Goal: Ask a question: Ask a question

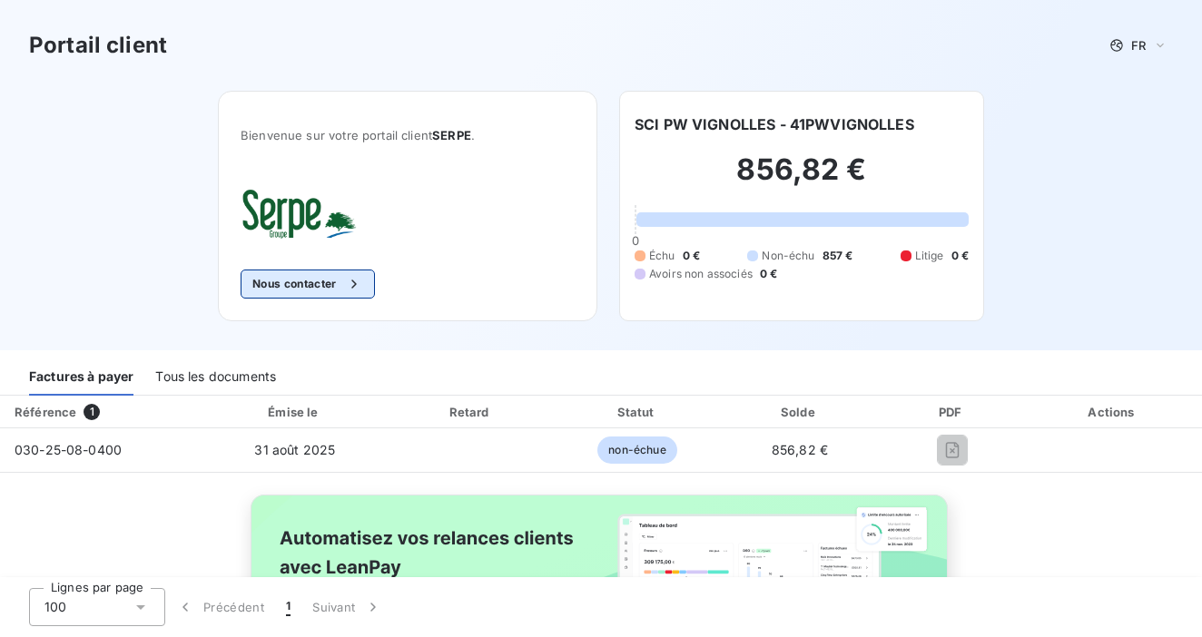
click at [314, 284] on button "Nous contacter" at bounding box center [307, 284] width 134 height 29
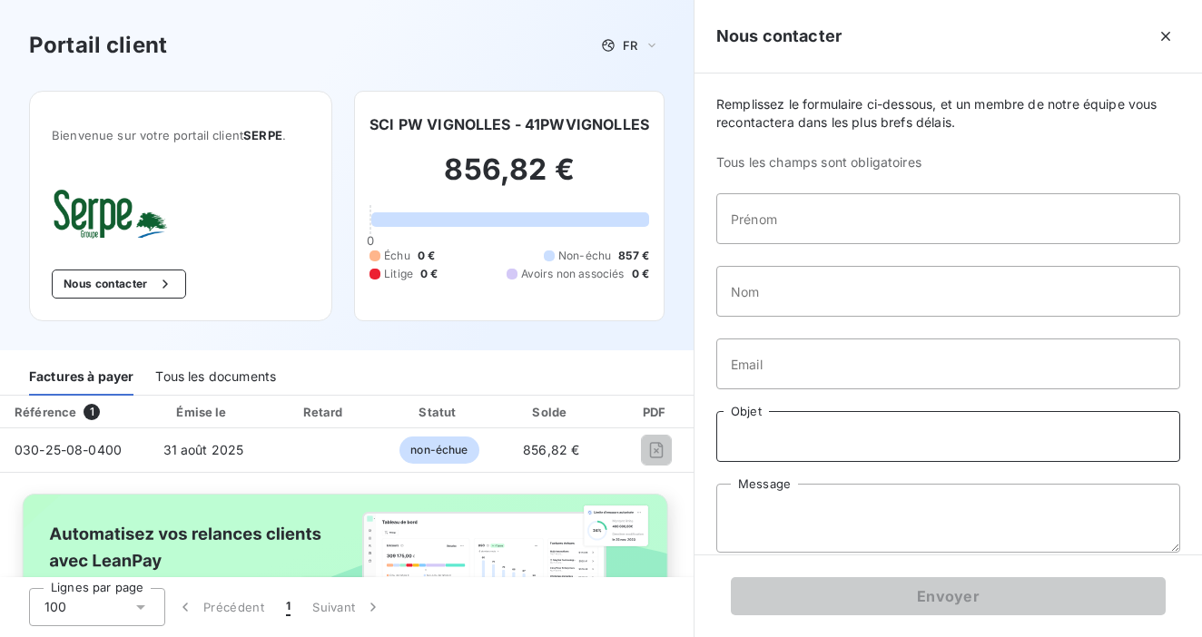
click at [772, 438] on input "Objet" at bounding box center [948, 436] width 464 height 51
type input "Facture non reçue"
click at [736, 527] on textarea "Message" at bounding box center [948, 518] width 464 height 69
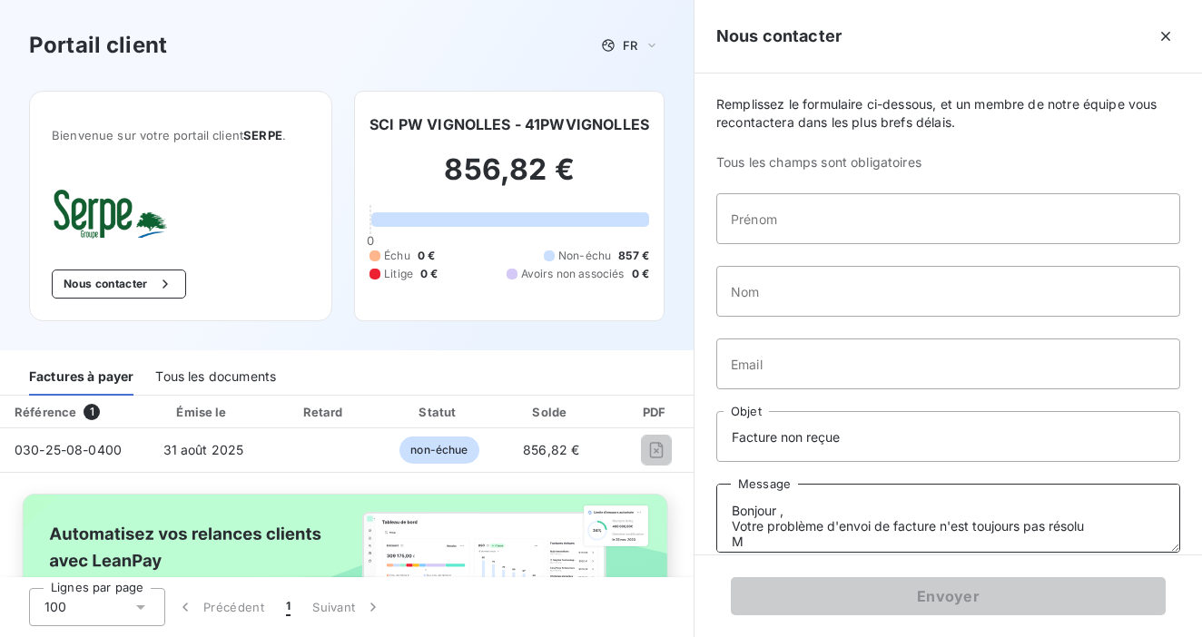
click at [940, 528] on textarea "Bonjour , Votre problème d'envoi de facture n'est toujours pas résolu M" at bounding box center [948, 518] width 464 height 69
click at [772, 544] on textarea "Bonjour , Votre problème d'envoi de facture automatique n'est toujours pas réso…" at bounding box center [948, 518] width 464 height 69
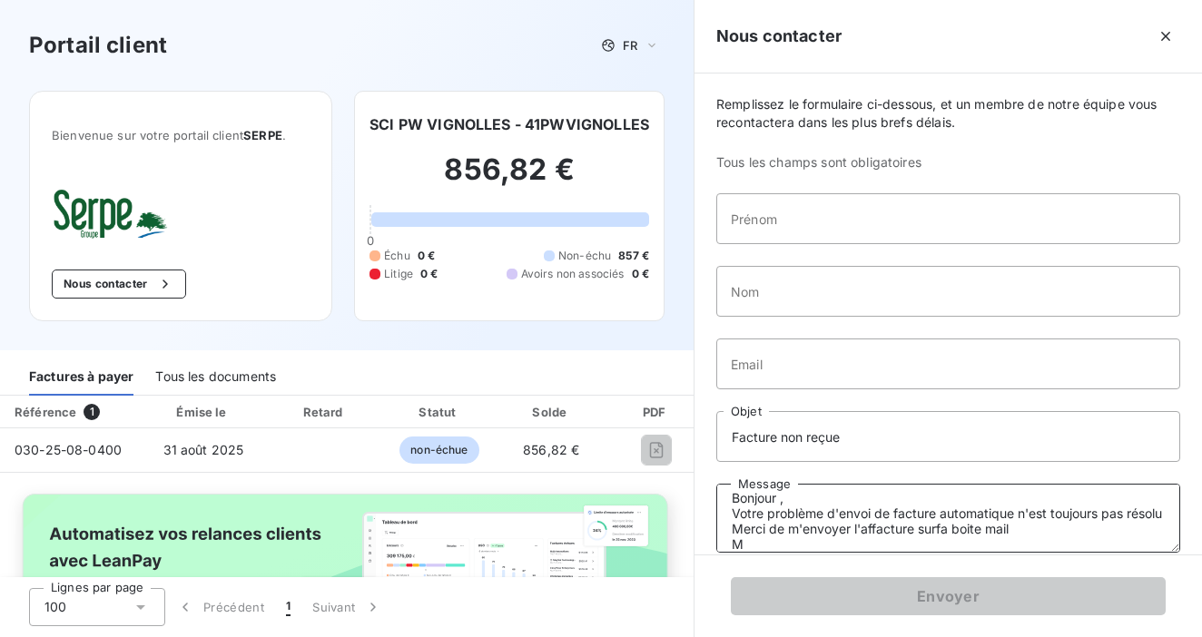
click at [860, 543] on textarea "Bonjour , Votre problème d'envoi de facture automatique n'est toujours pas réso…" at bounding box center [948, 518] width 464 height 69
click at [866, 544] on textarea "Bonjour , Votre problème d'envoi de facture automatique n'est toujours pas réso…" at bounding box center [948, 518] width 464 height 69
click at [938, 544] on textarea "Bonjour , Votre problème d'envoi de facture automatique n'est toujours pas réso…" at bounding box center [948, 518] width 464 height 69
click at [966, 544] on textarea "Bonjour , Votre problème d'envoi de facture automatique n'est toujours pas réso…" at bounding box center [948, 518] width 464 height 69
click at [979, 544] on textarea "Bonjour , Votre problème d'envoi de facture automatique n'est toujours pas réso…" at bounding box center [948, 518] width 464 height 69
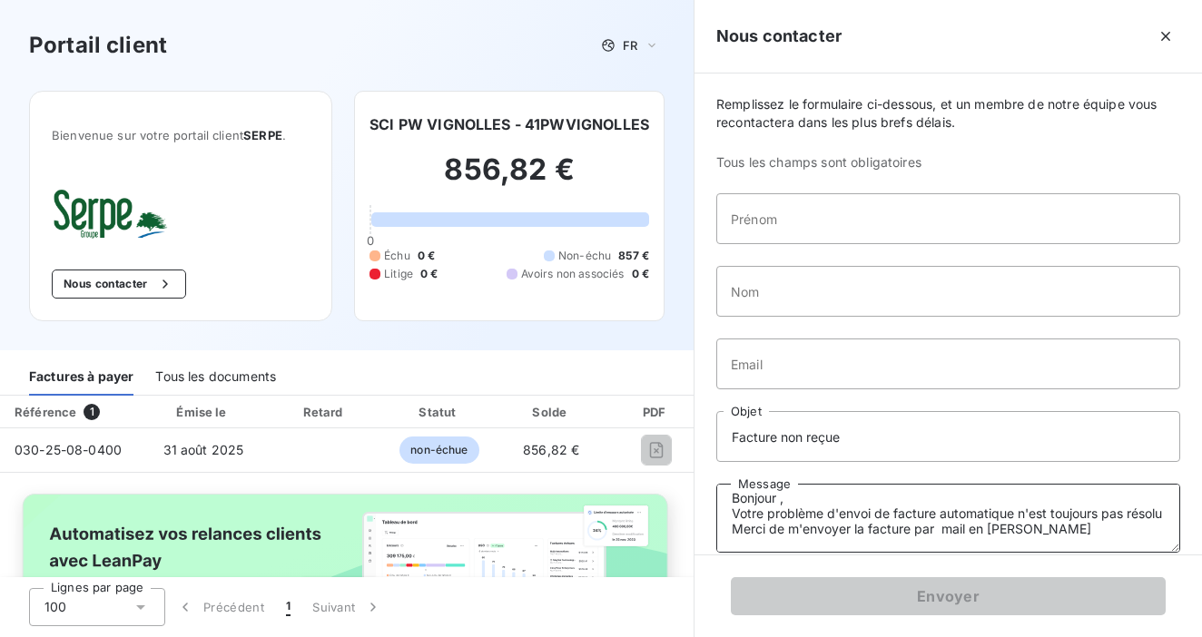
type textarea "Bonjour , Votre problème d'envoi de facture automatique n'est toujours pas réso…"
type input "guy"
type input "pelenc"
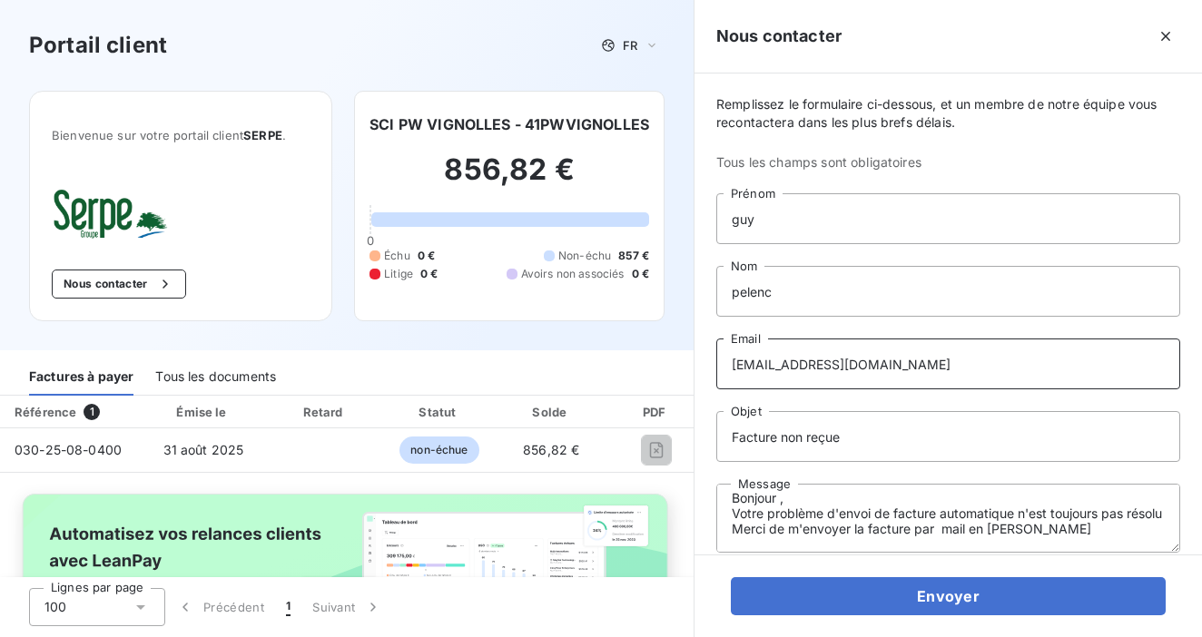
type input "[EMAIL_ADDRESS][DOMAIN_NAME]"
click at [1044, 543] on textarea "Bonjour , Votre problème d'envoi de facture automatique n'est toujours pas réso…" at bounding box center [948, 518] width 464 height 69
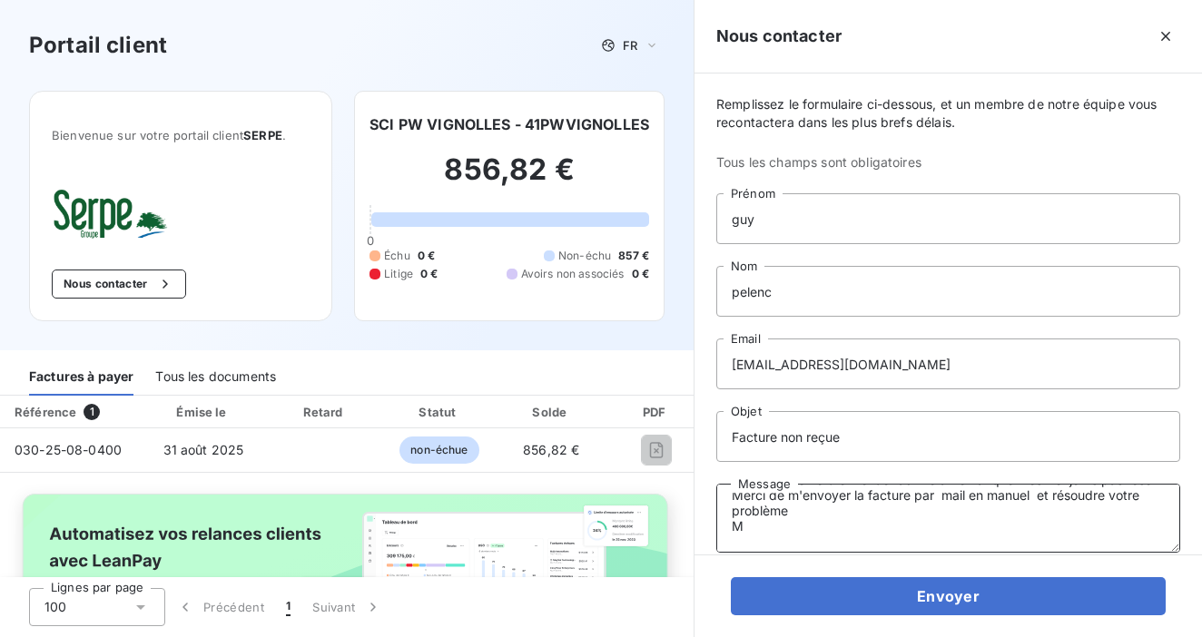
scroll to position [62, 0]
click at [750, 532] on textarea "Bonjour , Votre problème d'envoi de facture automatique n'est toujours pas réso…" at bounding box center [948, 518] width 464 height 69
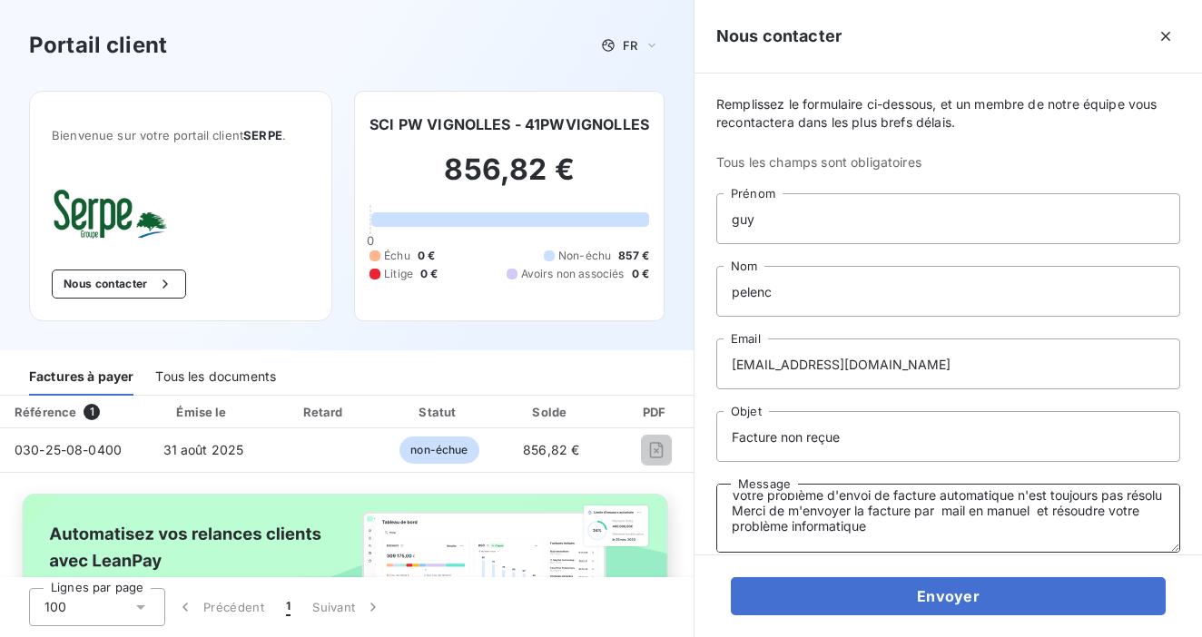
scroll to position [46, 0]
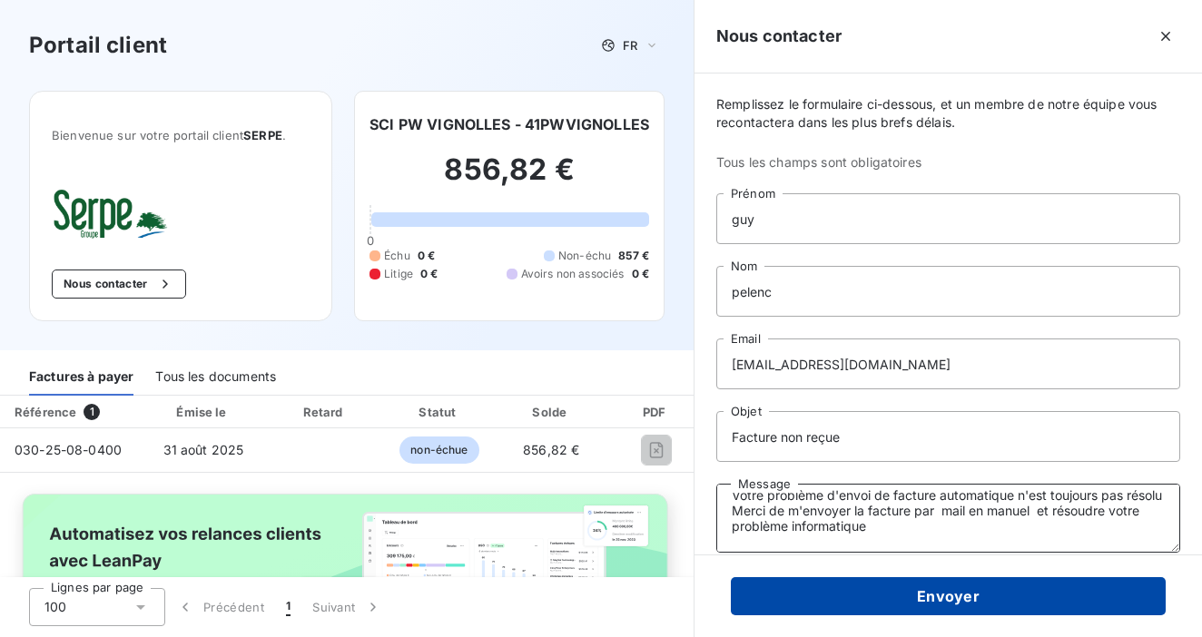
type textarea "Bonjour , Votre problème d'envoi de facture automatique n'est toujours pas réso…"
click at [959, 598] on button "Envoyer" at bounding box center [948, 596] width 435 height 38
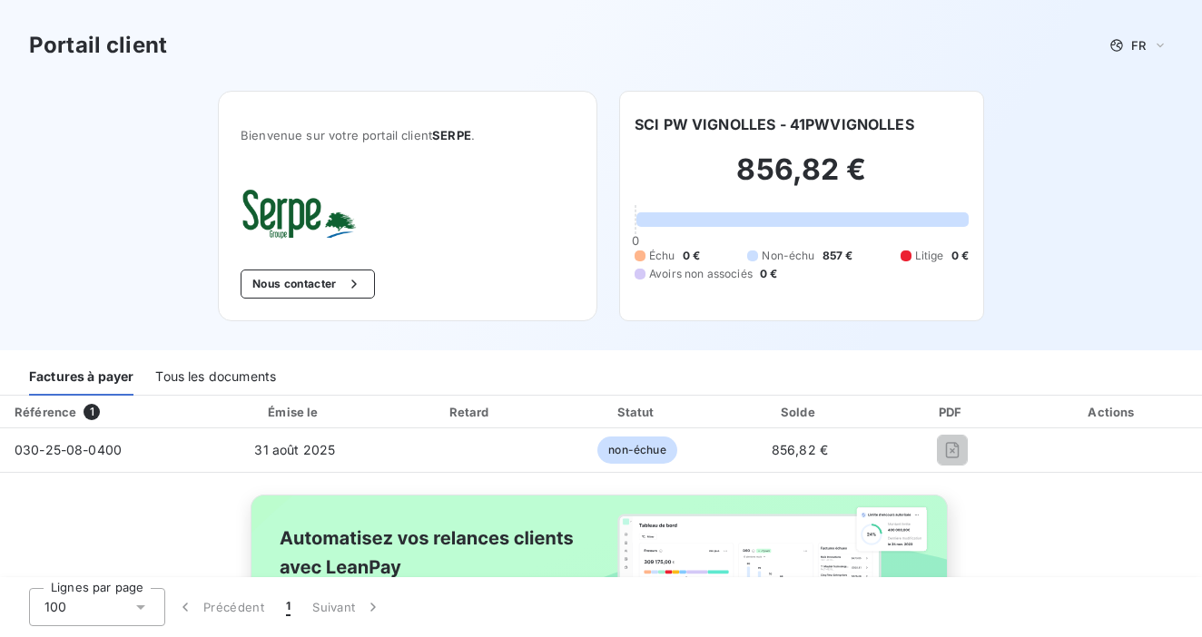
scroll to position [0, 0]
